Goal: Task Accomplishment & Management: Use online tool/utility

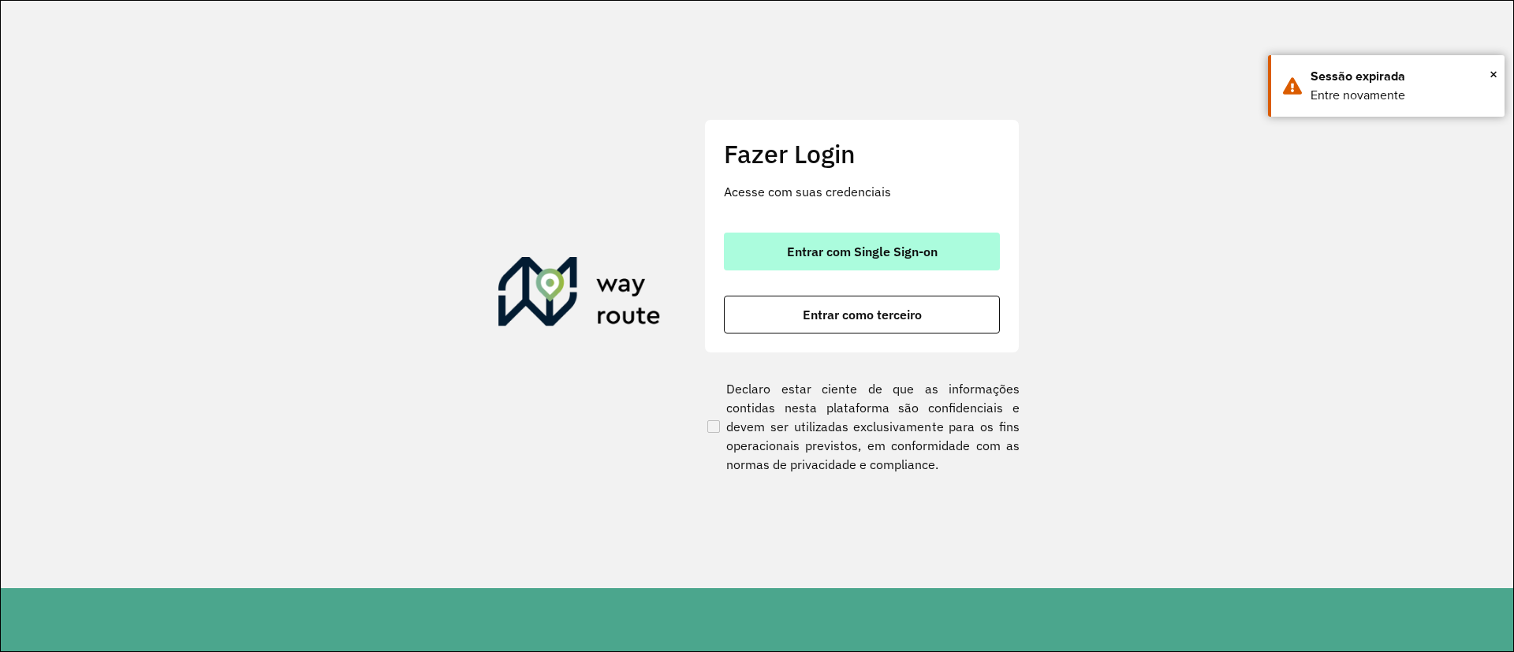
click at [829, 255] on span "Entrar com Single Sign-on" at bounding box center [862, 251] width 151 height 13
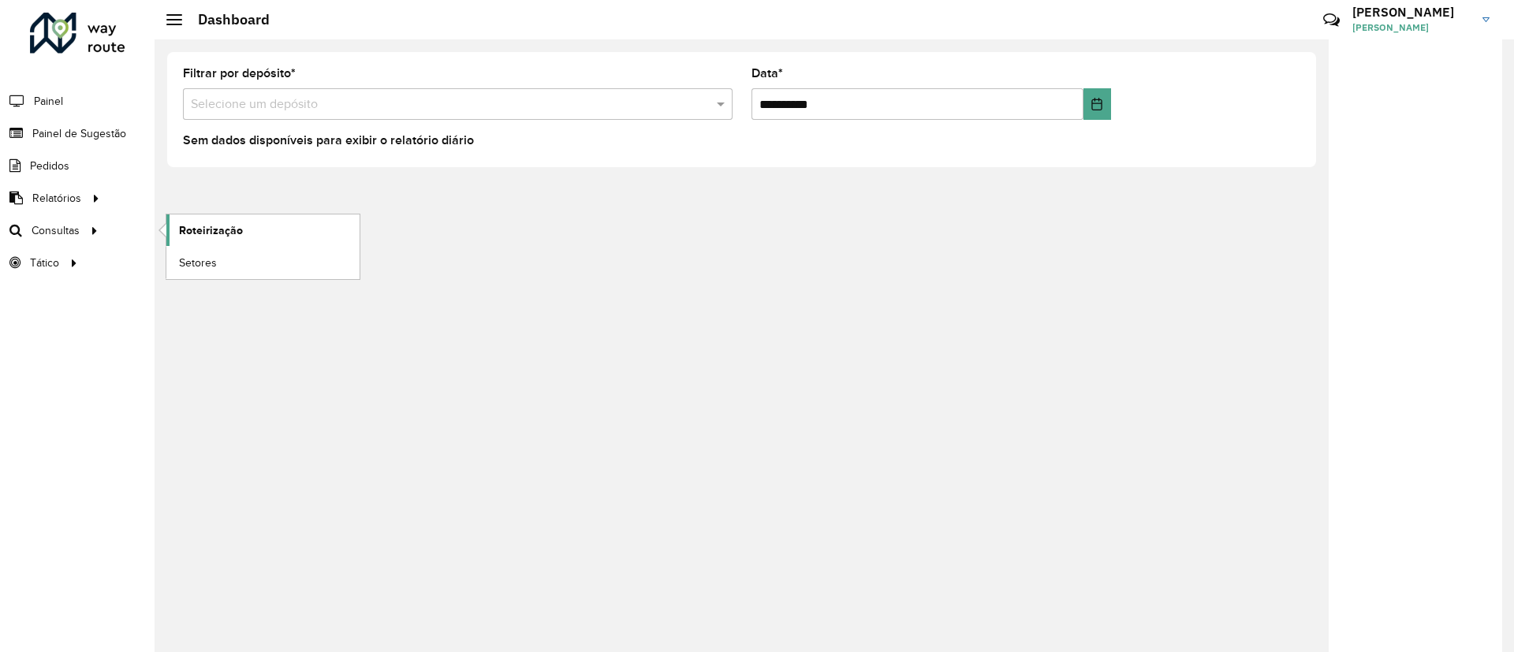
click at [188, 227] on span "Roteirização" at bounding box center [211, 230] width 64 height 17
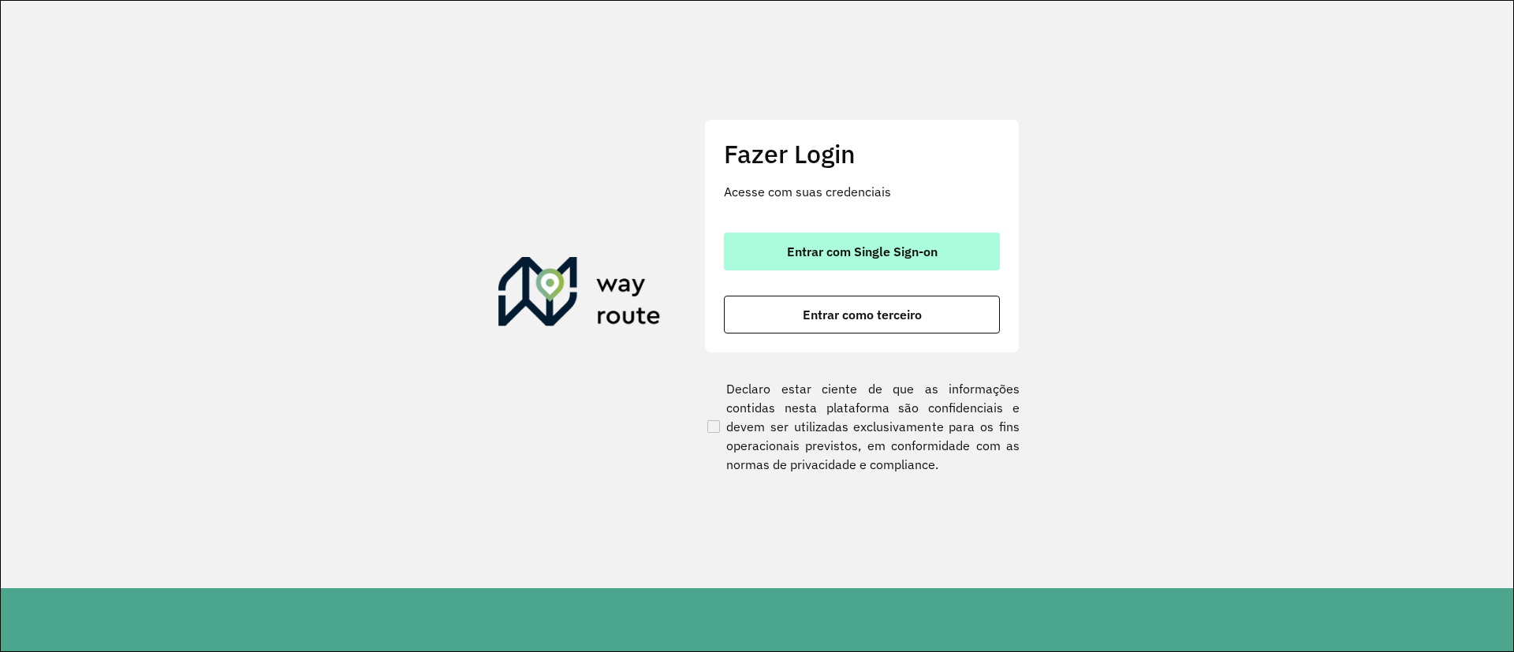
click at [893, 254] on span "Entrar com Single Sign-on" at bounding box center [862, 251] width 151 height 13
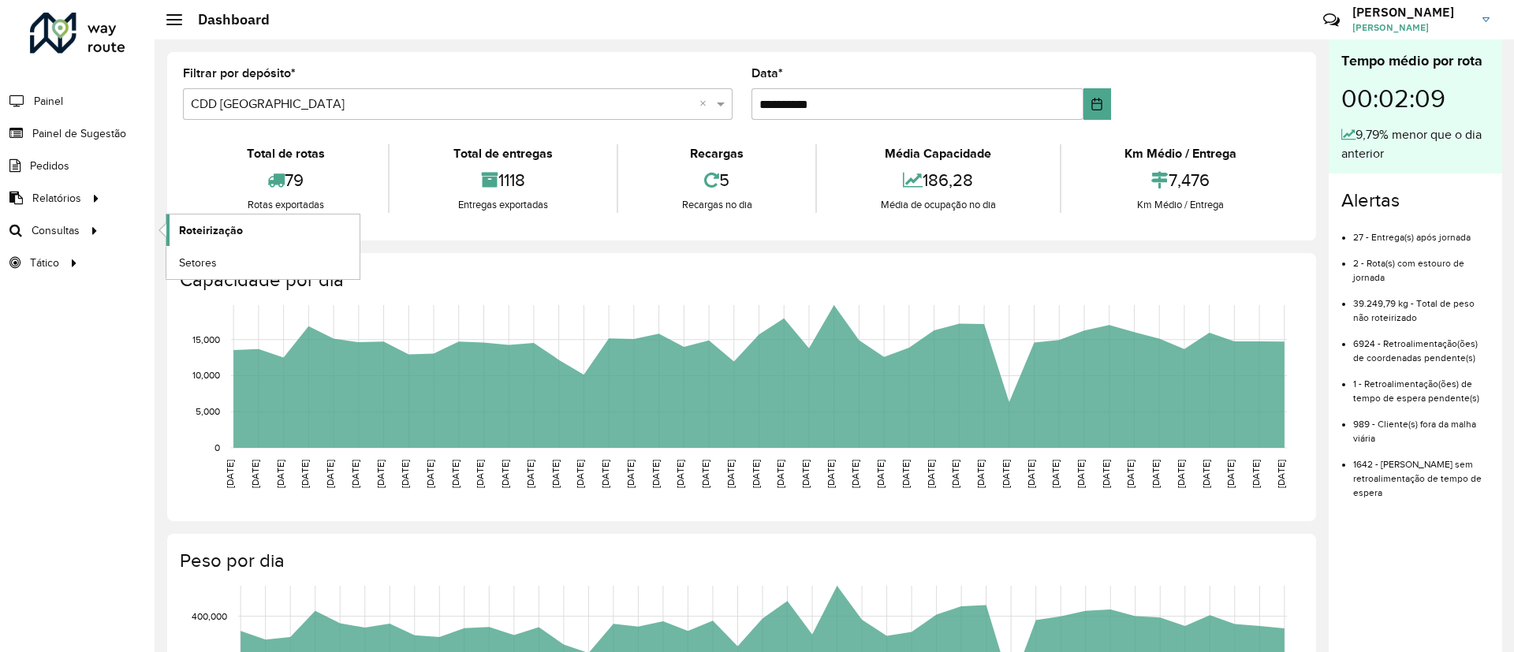
click at [204, 225] on span "Roteirização" at bounding box center [211, 230] width 64 height 17
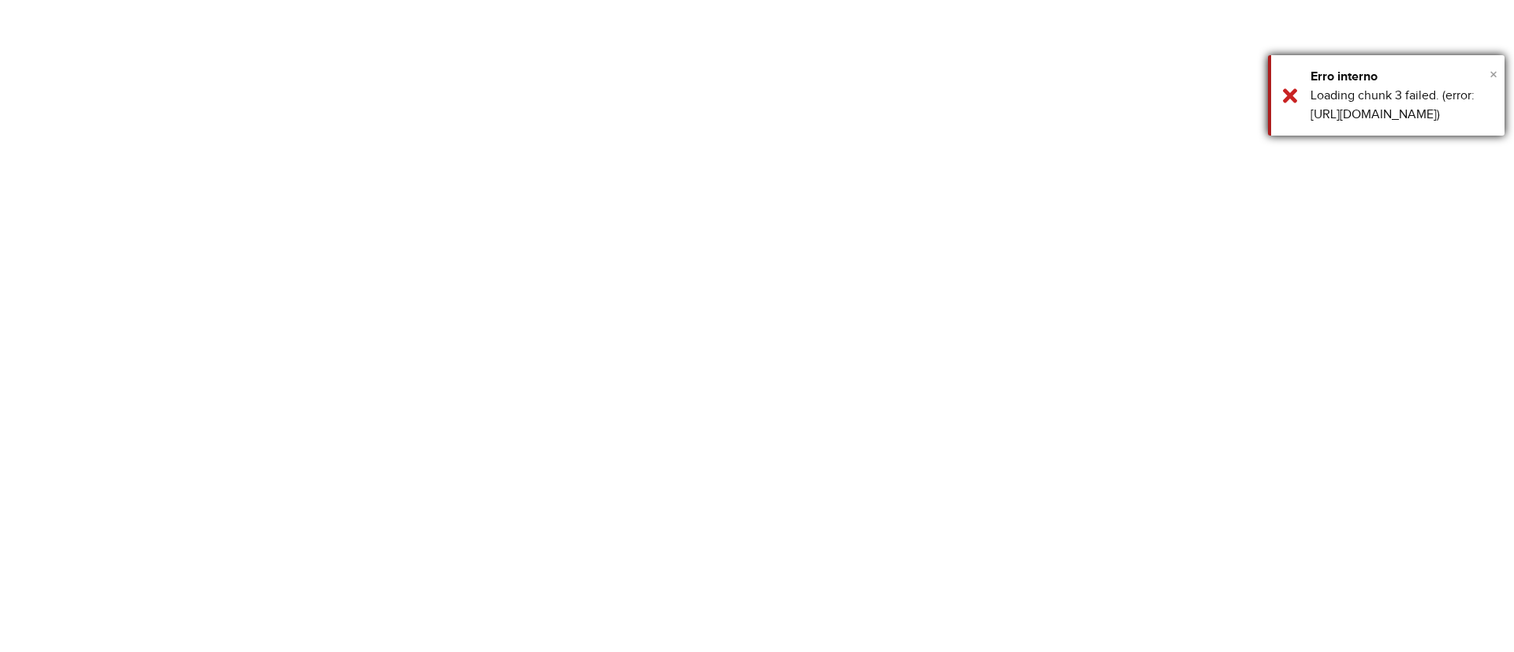
drag, startPoint x: 1490, startPoint y: 74, endPoint x: 1472, endPoint y: 64, distance: 20.8
click at [1491, 71] on span "×" at bounding box center [1493, 73] width 8 height 17
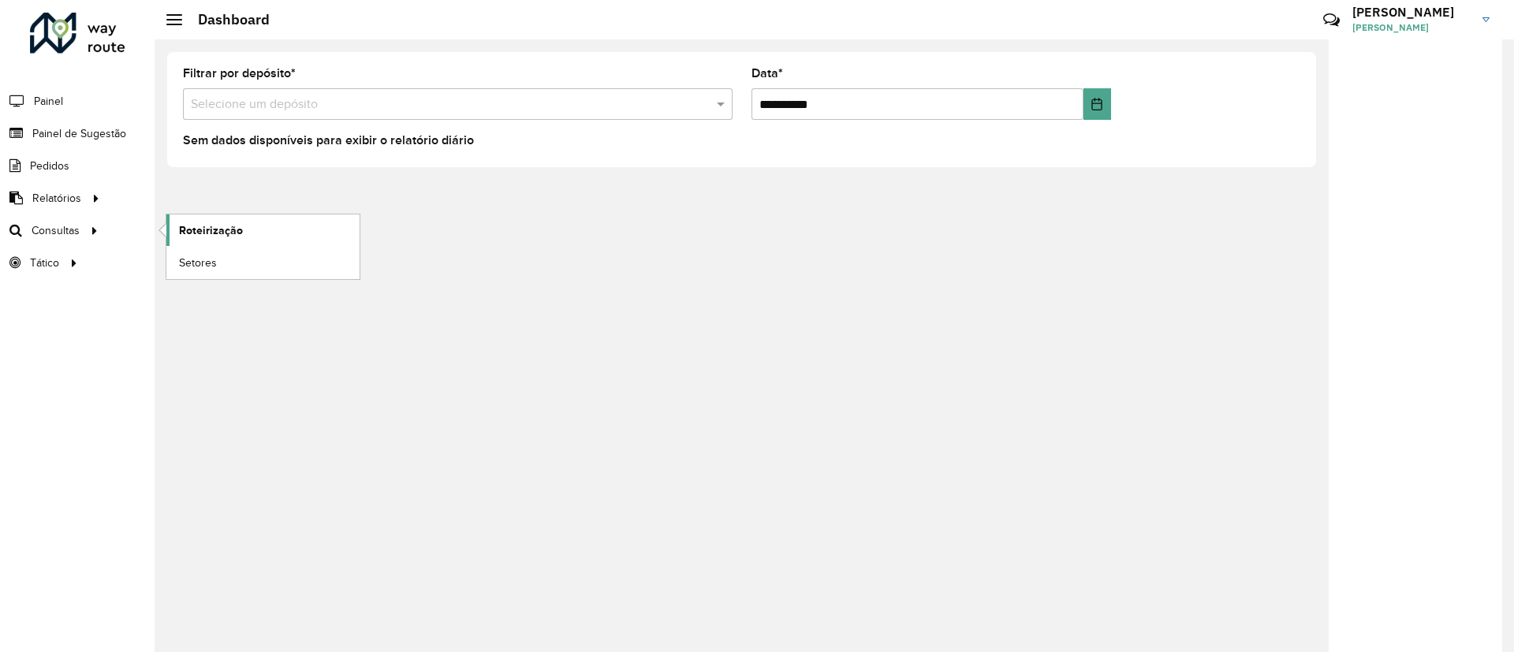
click at [180, 234] on span "Roteirização" at bounding box center [211, 230] width 64 height 17
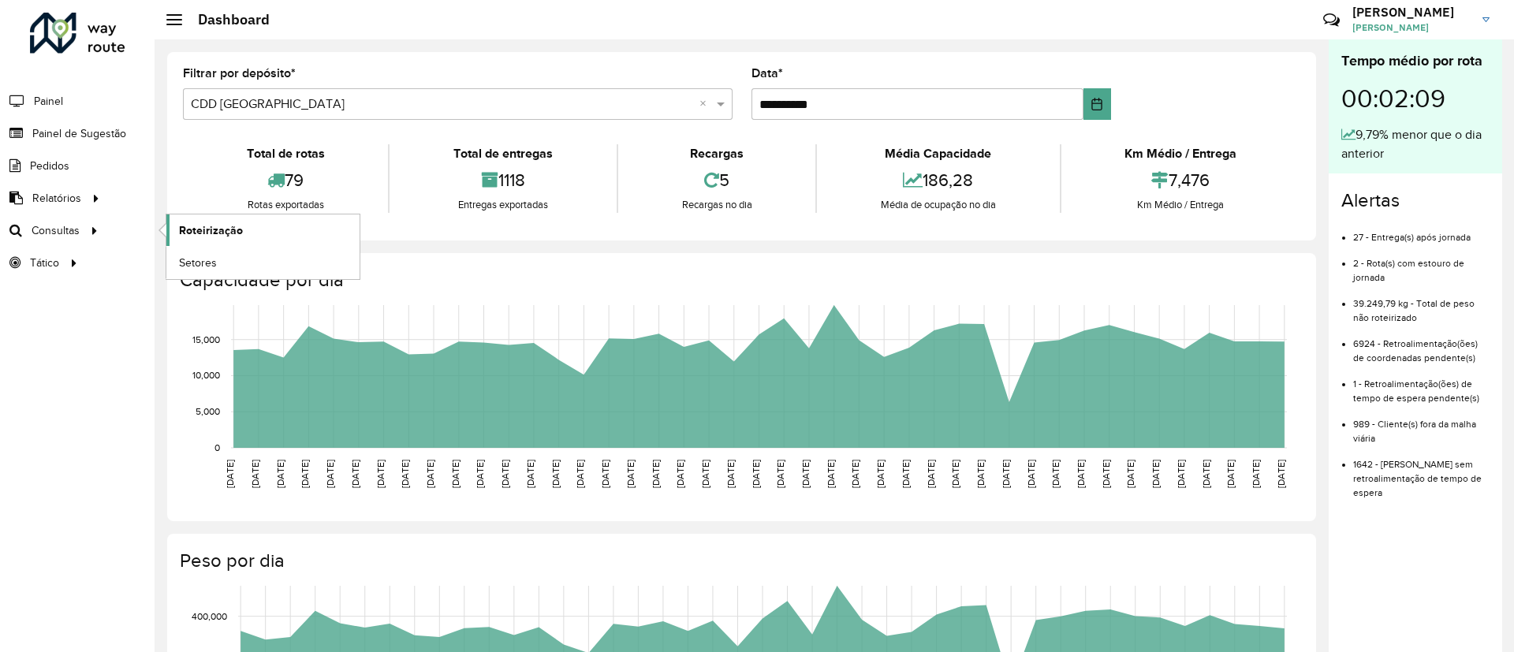
click at [186, 222] on span "Roteirização" at bounding box center [211, 230] width 64 height 17
